Goal: Task Accomplishment & Management: Manage account settings

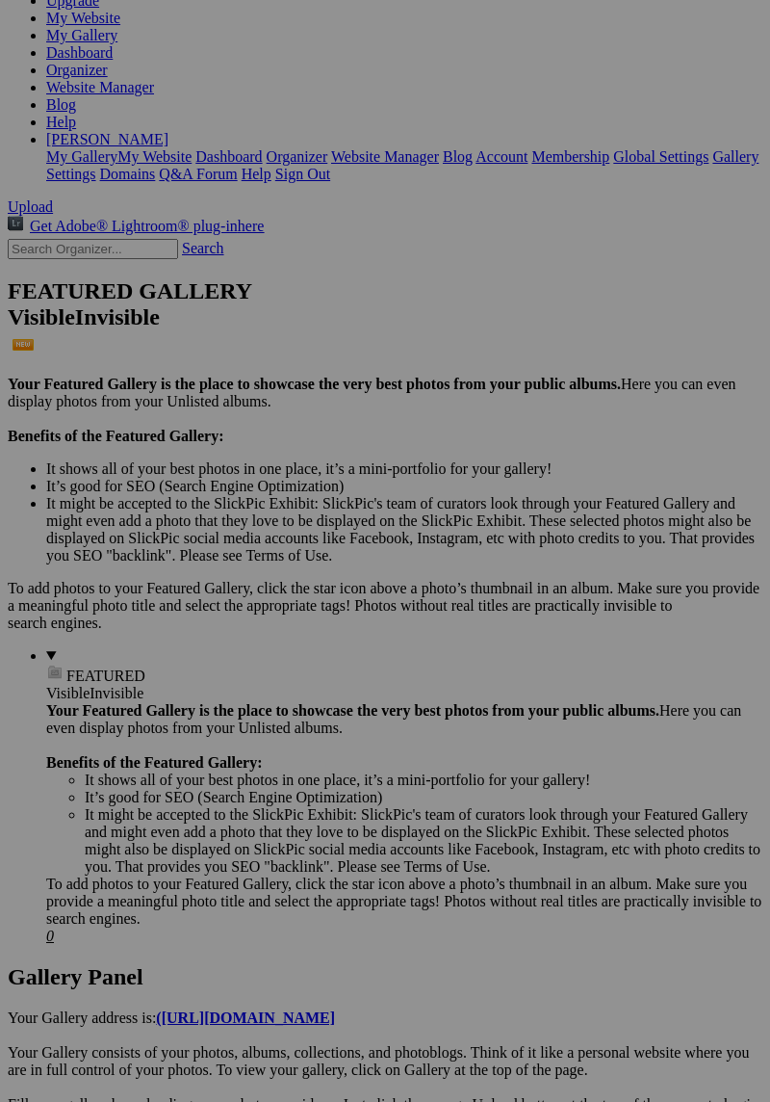
scroll to position [272, 0]
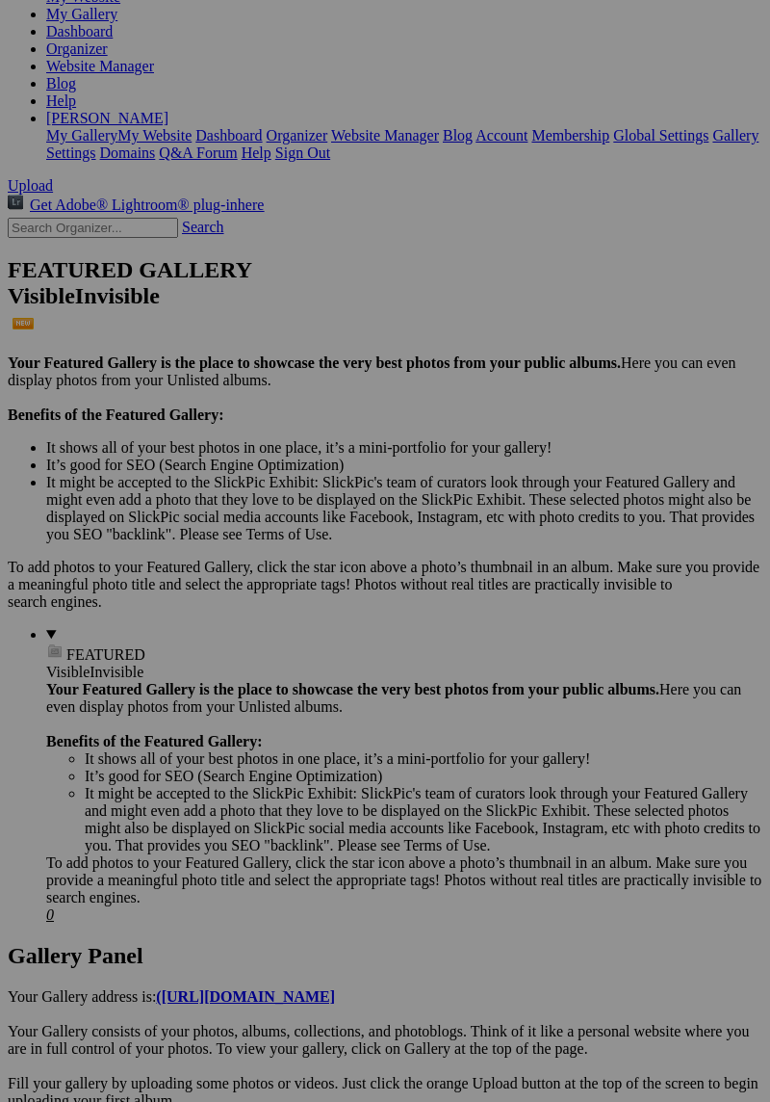
scroll to position [333, 0]
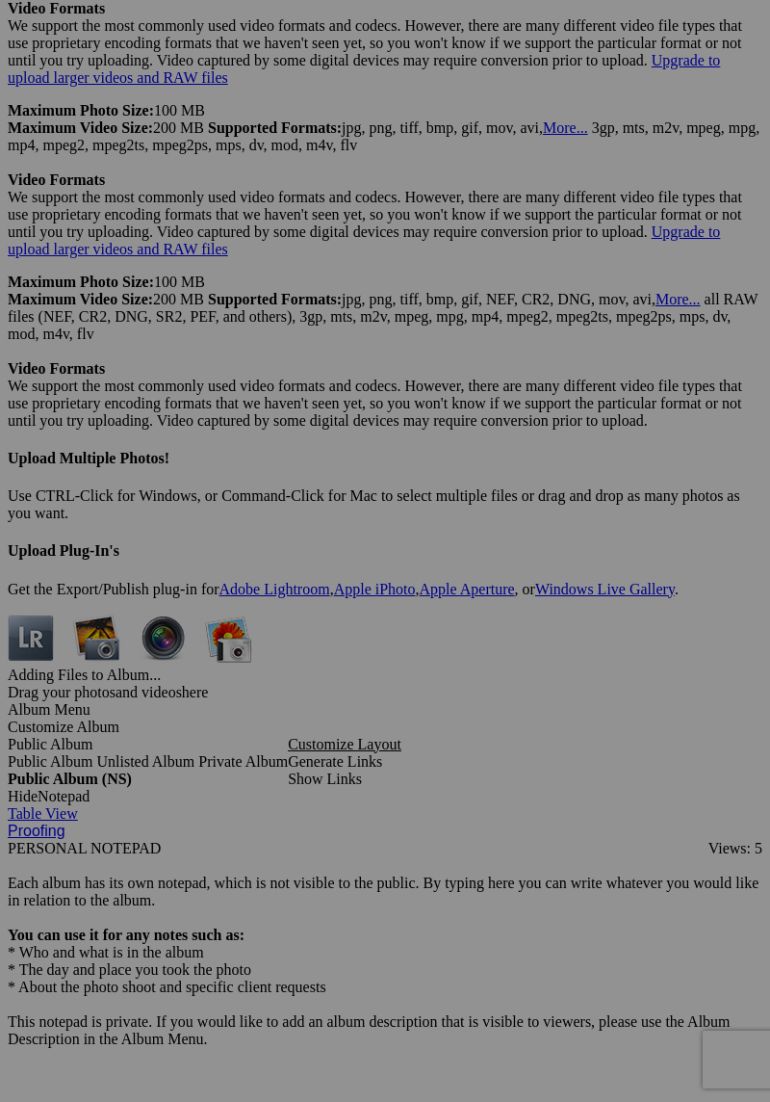
scroll to position [6672, 0]
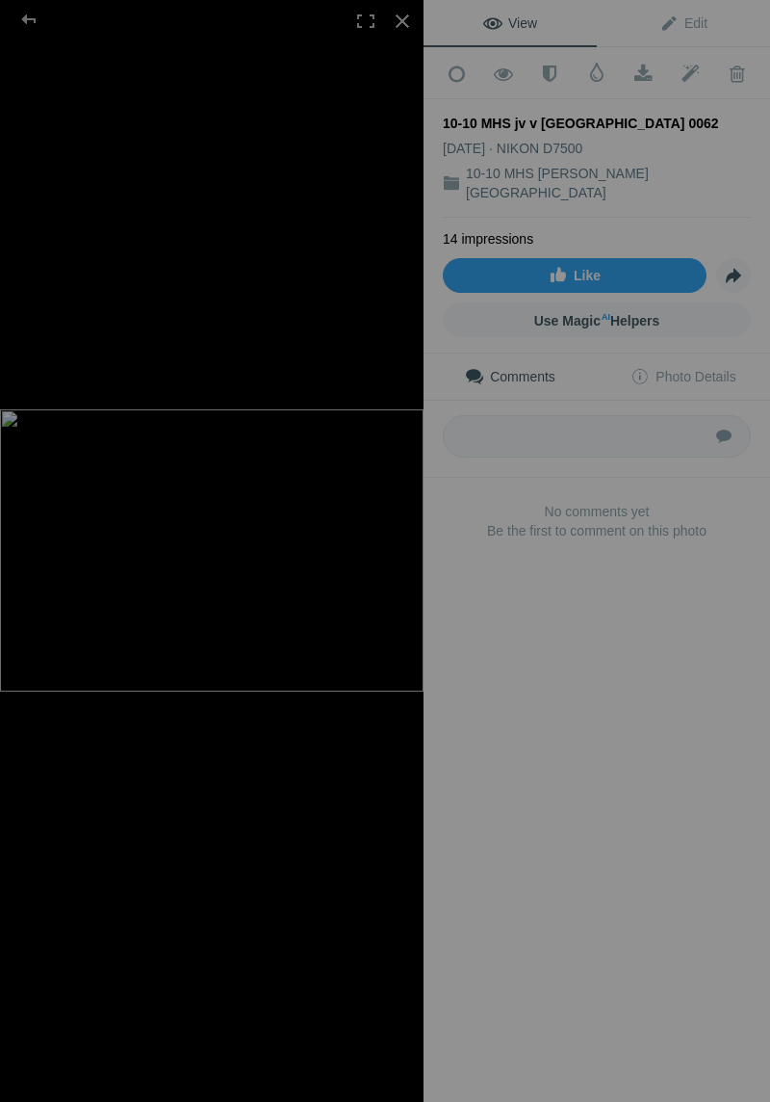
click at [24, 21] on div at bounding box center [28, 19] width 69 height 39
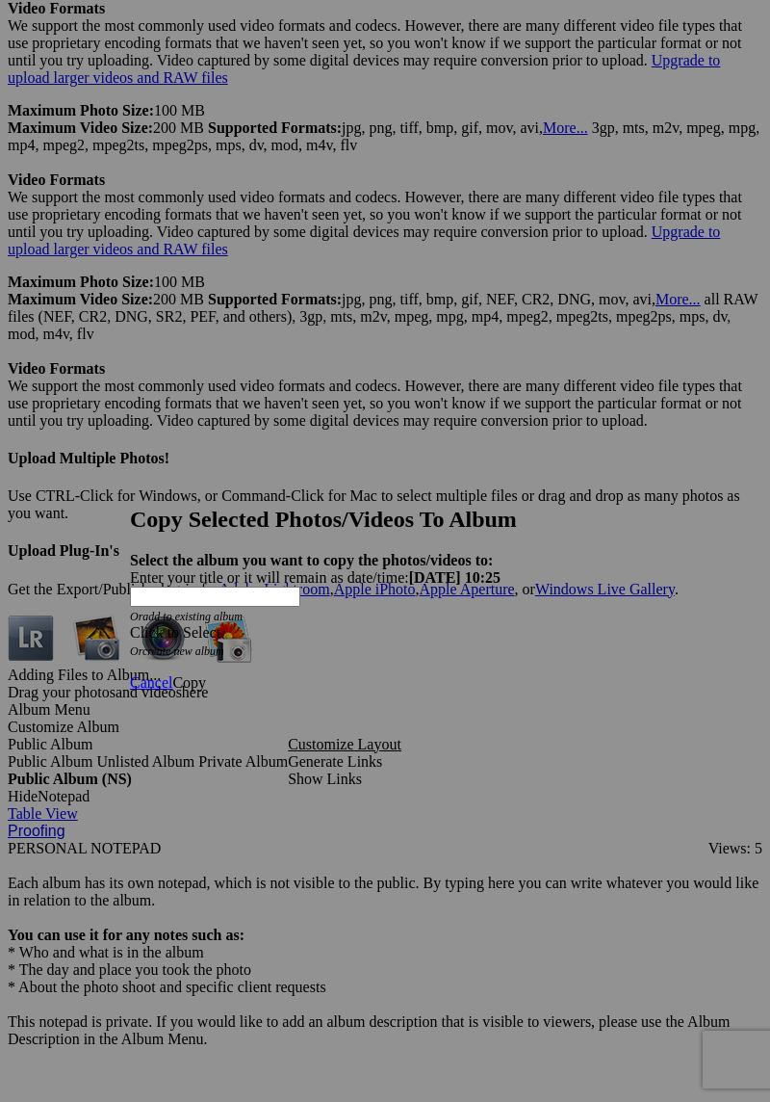
click at [130, 624] on span at bounding box center [130, 632] width 0 height 16
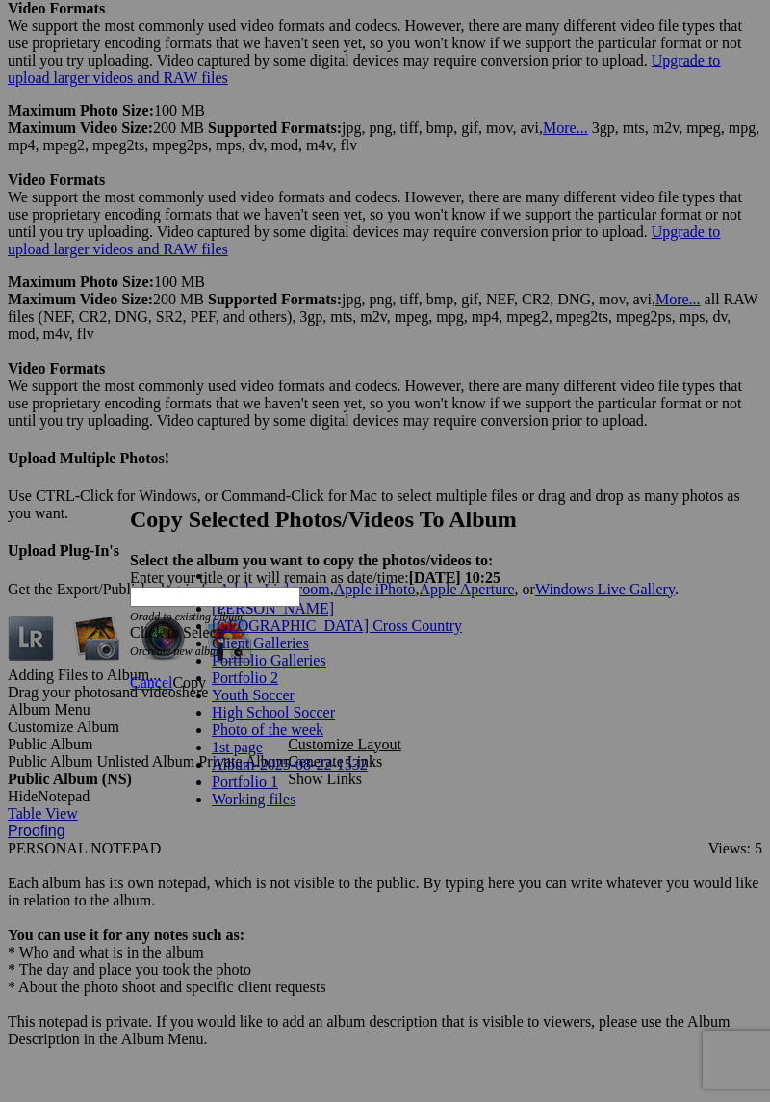
scroll to position [125, 0]
click at [218, 721] on link "Photo of the week" at bounding box center [268, 729] width 112 height 16
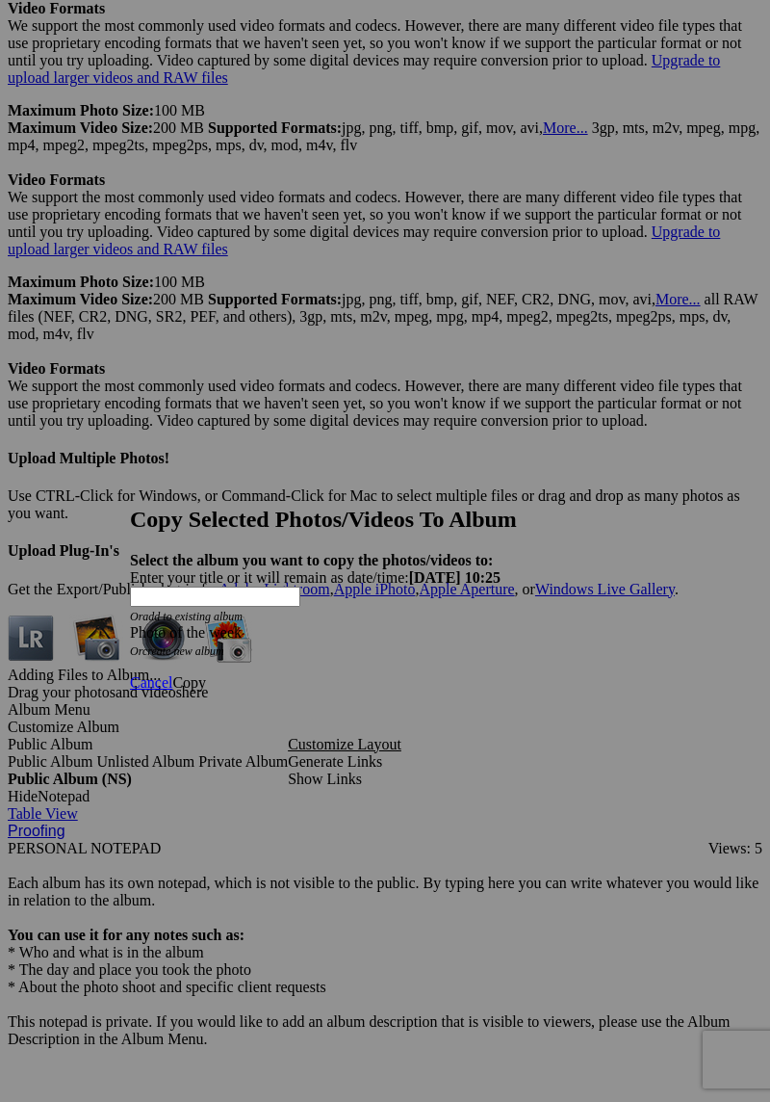
click at [206, 674] on span "Copy" at bounding box center [189, 682] width 34 height 16
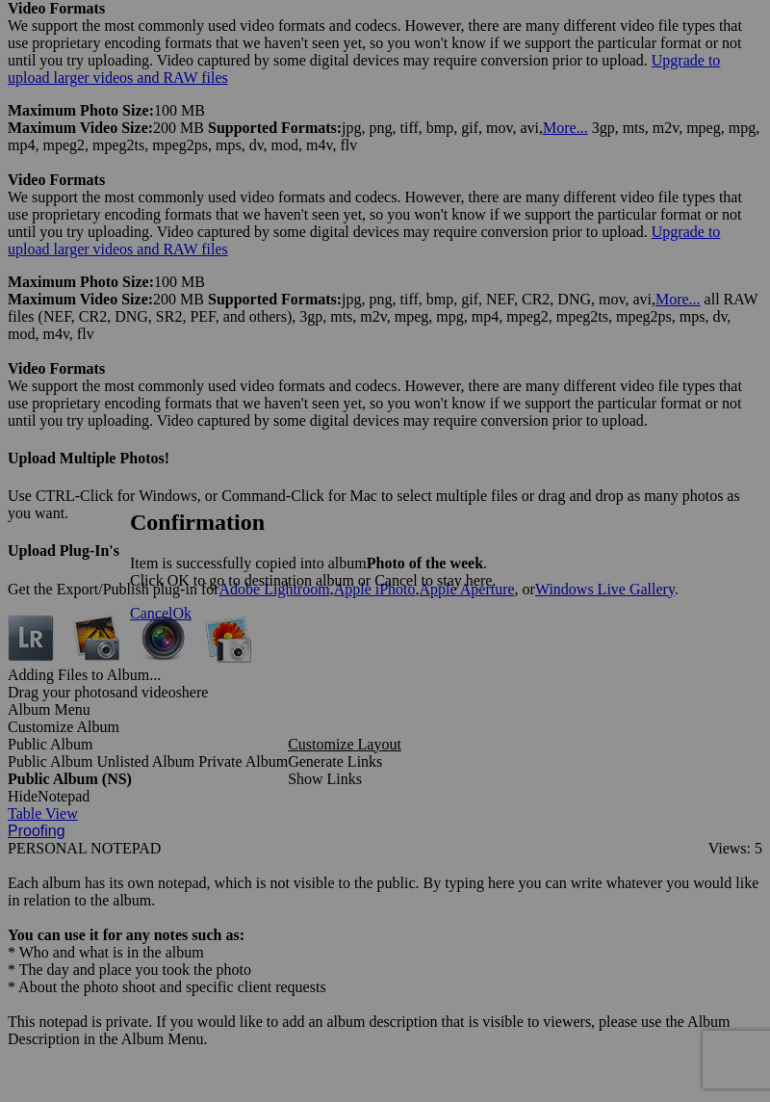
click at [192, 621] on span "Ok" at bounding box center [181, 613] width 19 height 16
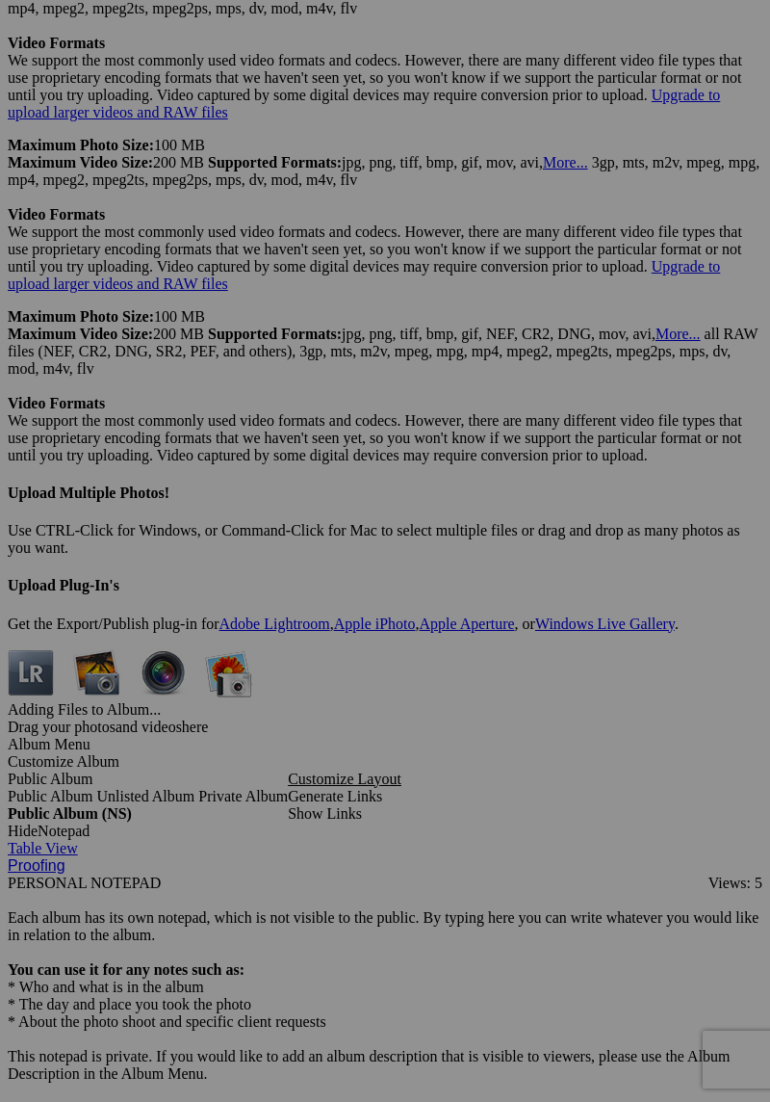
scroll to position [6324, 0]
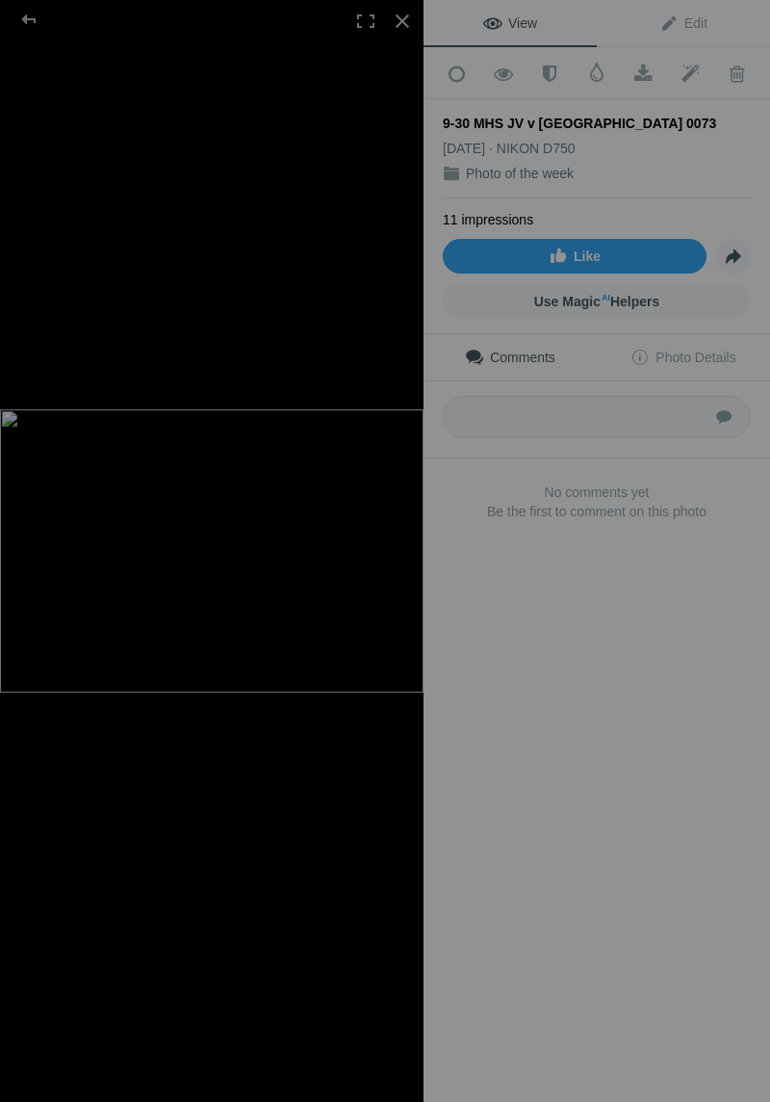
click at [508, 27] on span "View" at bounding box center [510, 22] width 54 height 15
click at [29, 24] on div at bounding box center [28, 19] width 69 height 39
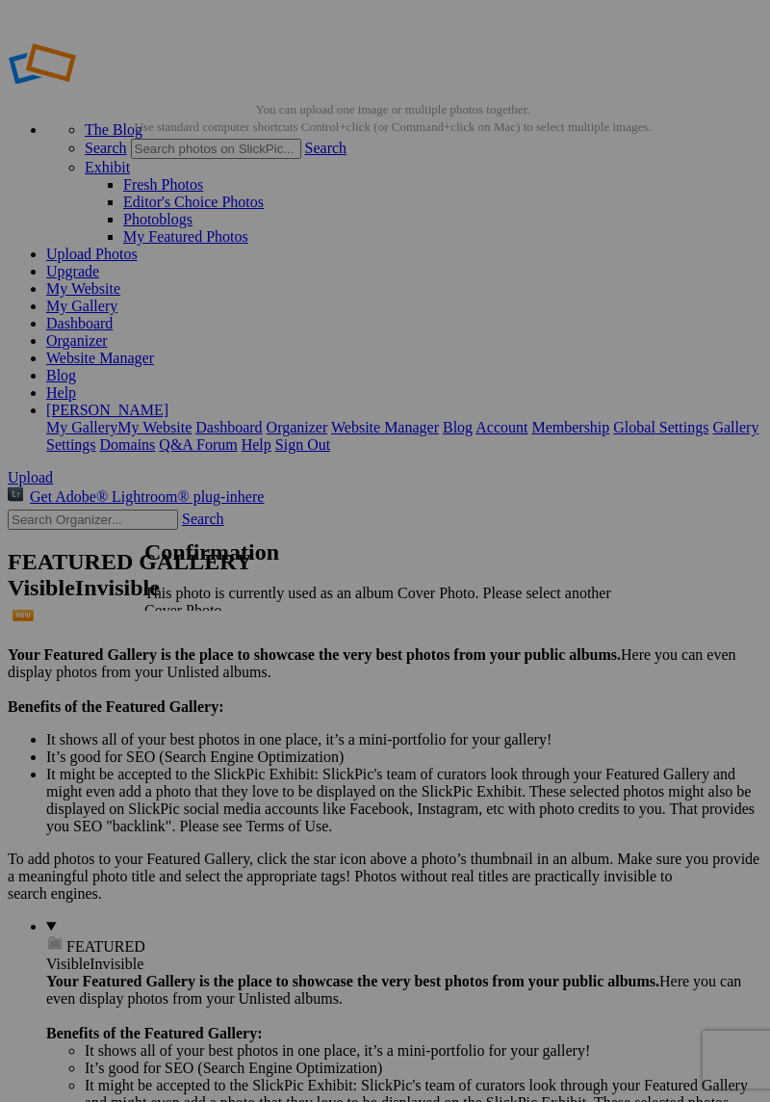
click at [209, 635] on link "OK" at bounding box center [198, 643] width 22 height 16
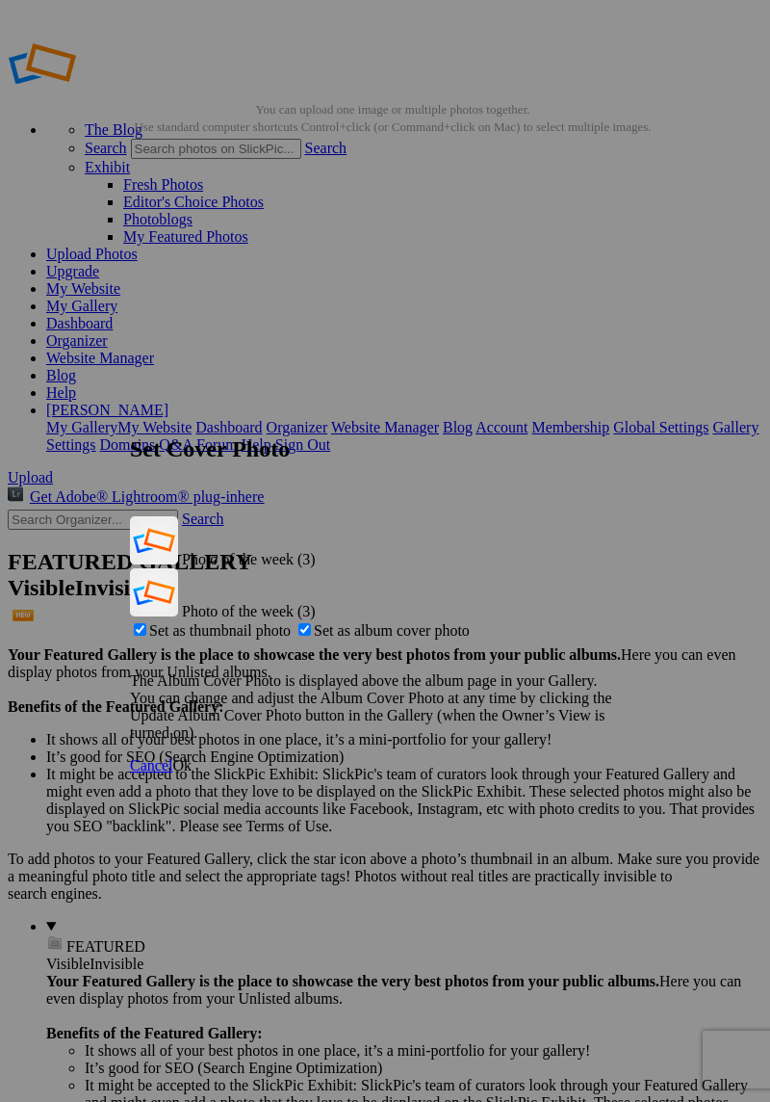
click at [192, 757] on span "Ok" at bounding box center [181, 765] width 19 height 16
